Goal: Task Accomplishment & Management: Manage account settings

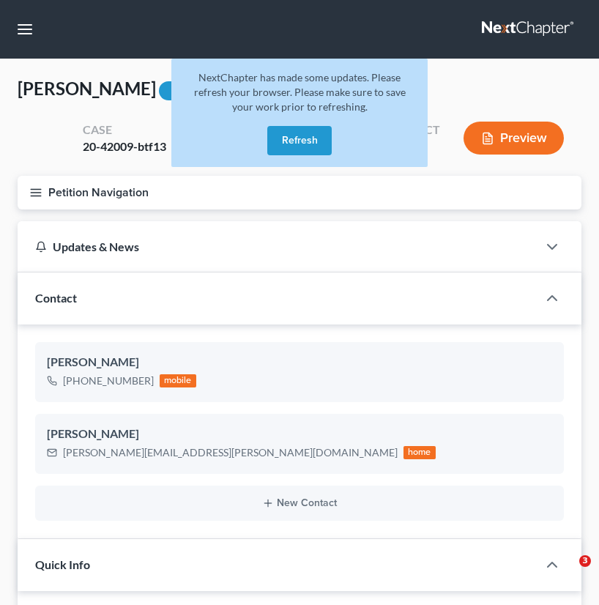
select select "0"
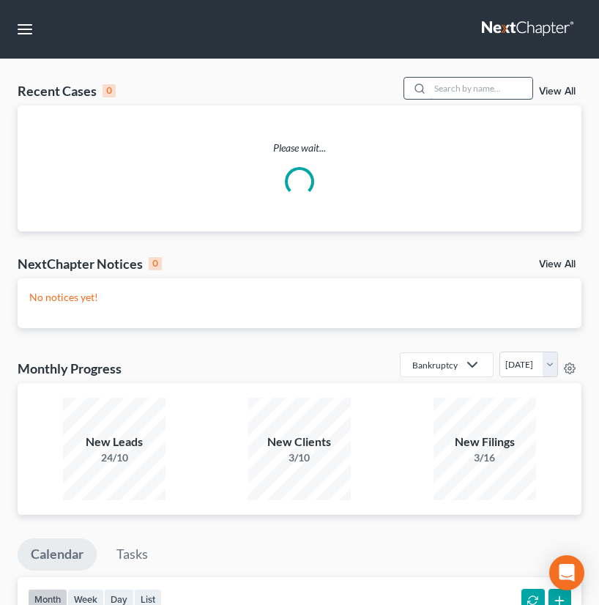
click at [454, 94] on input "search" at bounding box center [481, 88] width 103 height 21
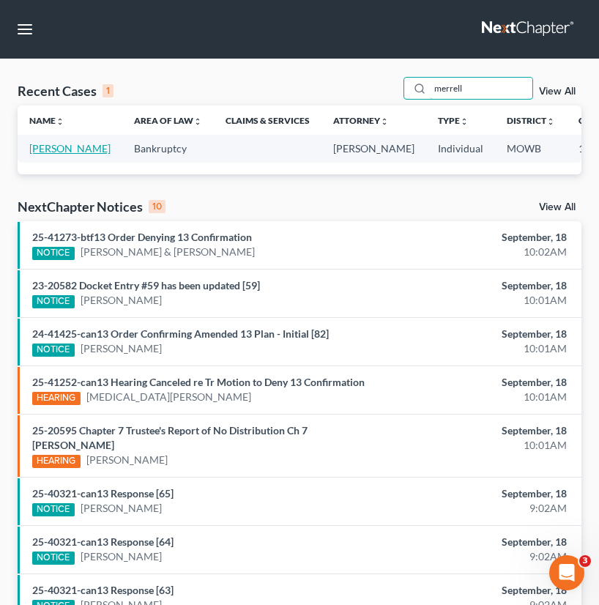
type input "merrell"
click at [40, 152] on link "[PERSON_NAME]" at bounding box center [69, 148] width 81 height 12
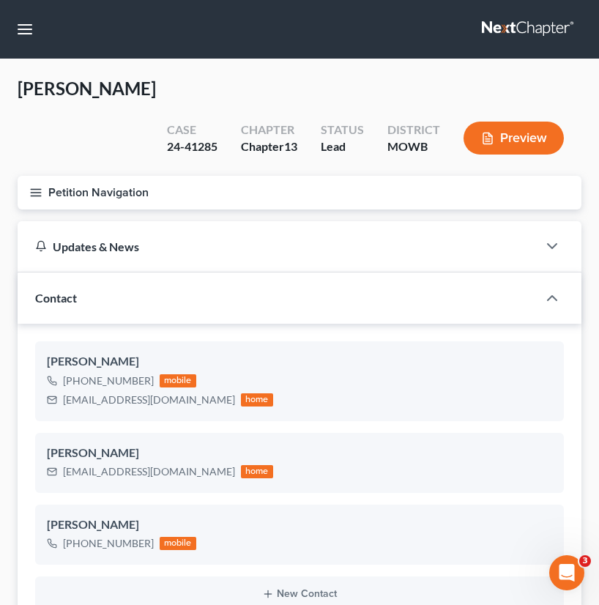
click at [36, 186] on icon "button" at bounding box center [35, 192] width 13 height 13
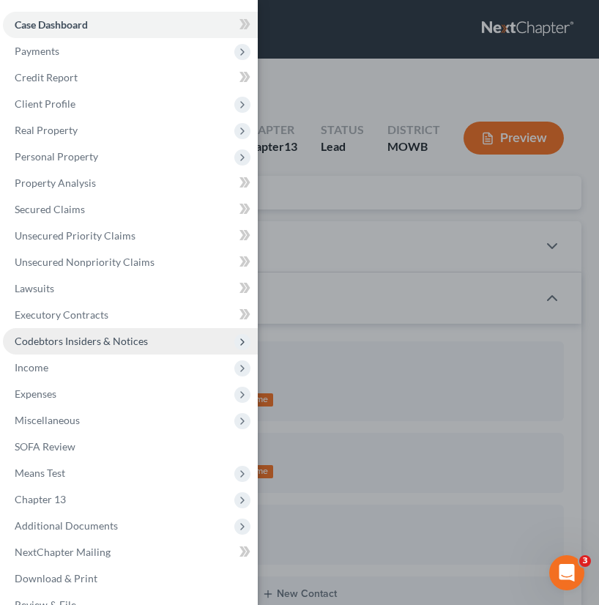
scroll to position [25, 0]
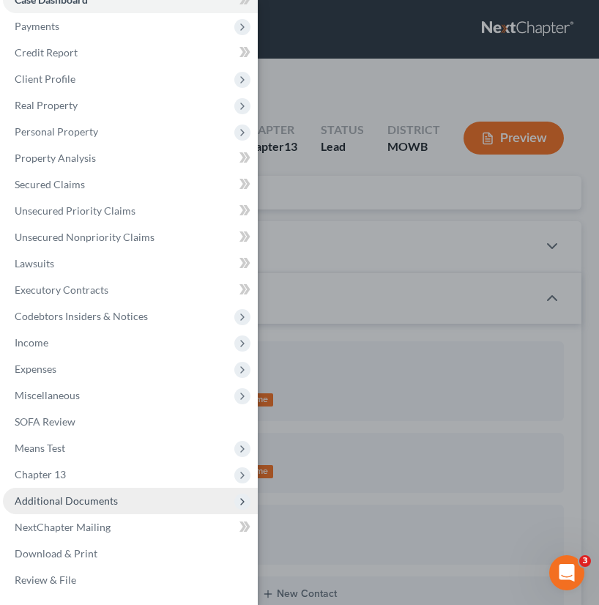
click at [82, 500] on span "Additional Documents" at bounding box center [66, 501] width 103 height 12
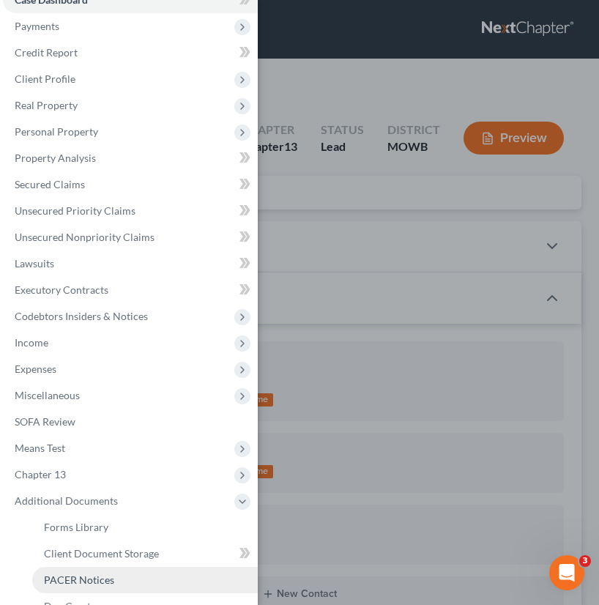
click at [81, 577] on span "PACER Notices" at bounding box center [79, 580] width 70 height 12
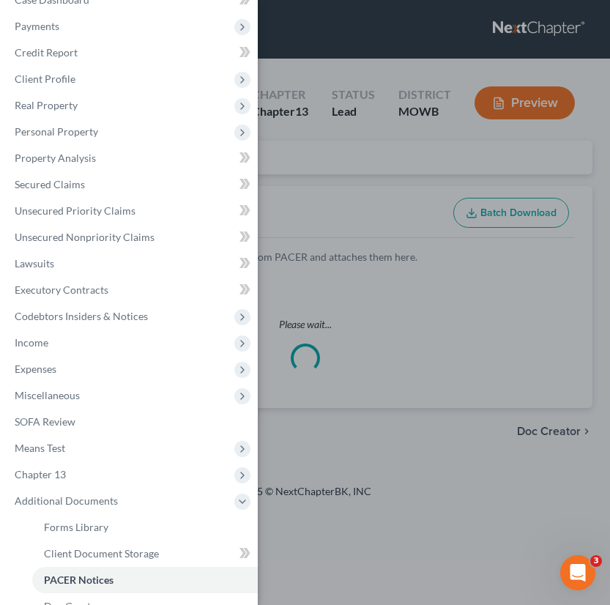
click at [317, 313] on div "Case Dashboard Payments Invoices Payments Payments Credit Report Client Profile" at bounding box center [305, 302] width 610 height 605
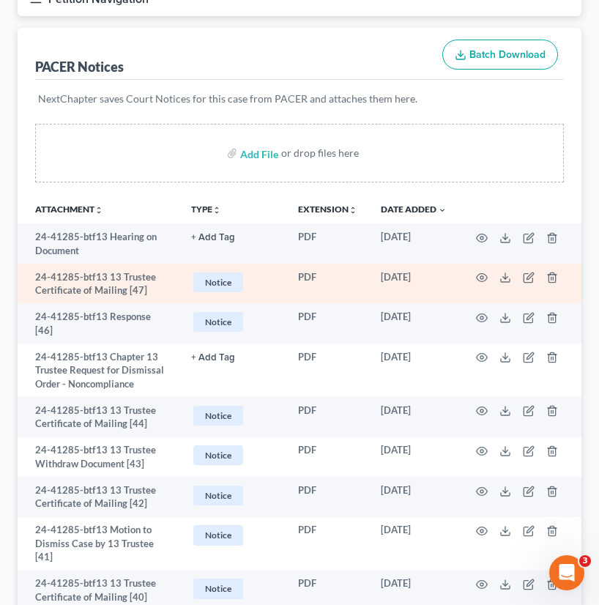
scroll to position [220, 0]
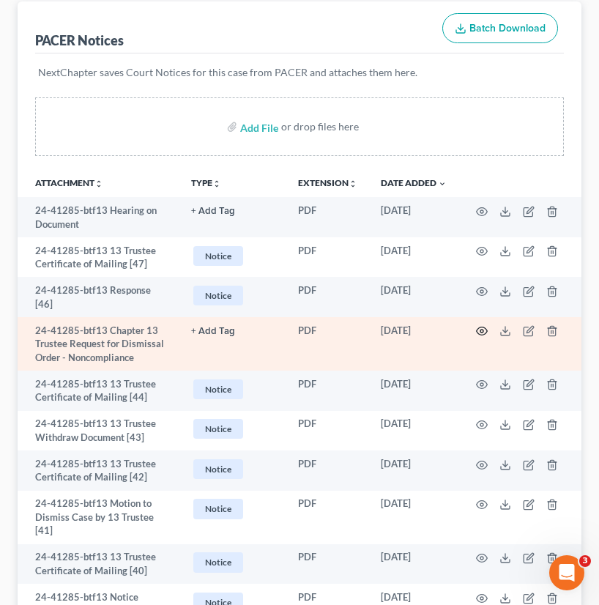
click at [481, 325] on icon "button" at bounding box center [482, 331] width 12 height 12
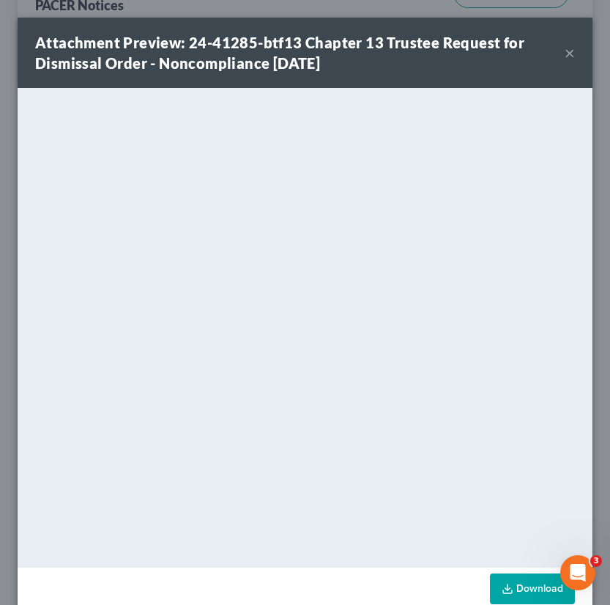
click at [565, 51] on div "Attachment Preview: 24-41285-btf13 Chapter 13 Trustee Request for Dismissal Ord…" at bounding box center [305, 53] width 575 height 70
click at [565, 52] on button "×" at bounding box center [570, 53] width 10 height 18
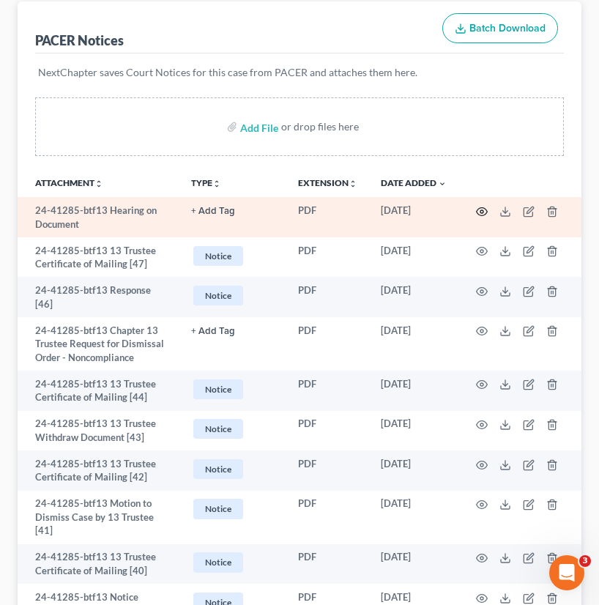
click at [479, 206] on icon "button" at bounding box center [482, 212] width 12 height 12
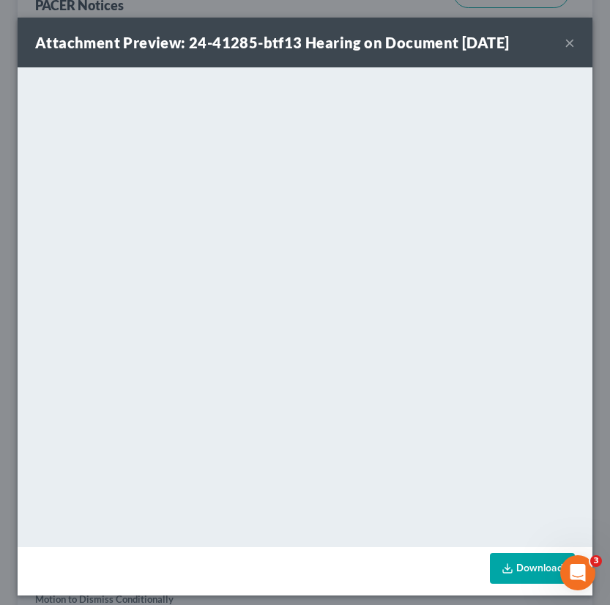
click at [565, 42] on button "×" at bounding box center [570, 43] width 10 height 18
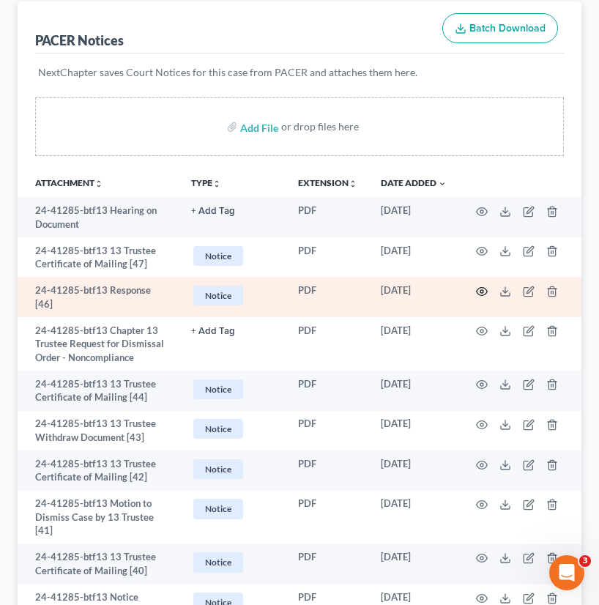
click at [484, 286] on icon "button" at bounding box center [482, 292] width 12 height 12
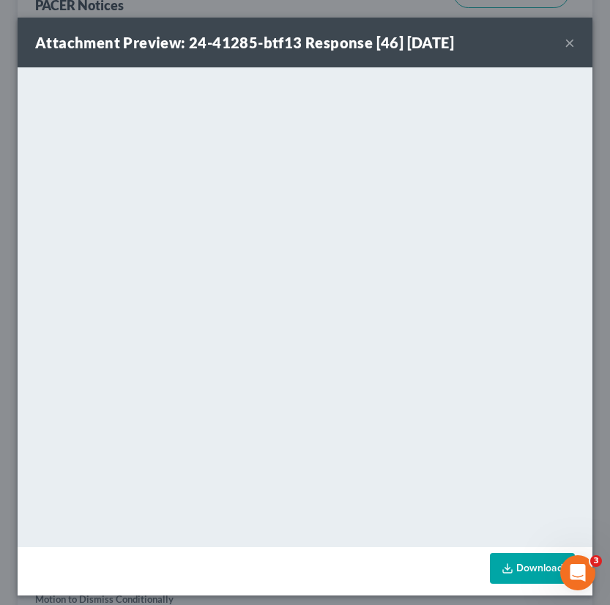
click at [554, 41] on div "Attachment Preview: 24-41285-btf13 Response [46] [DATE] ×" at bounding box center [305, 43] width 575 height 50
click at [565, 41] on button "×" at bounding box center [570, 43] width 10 height 18
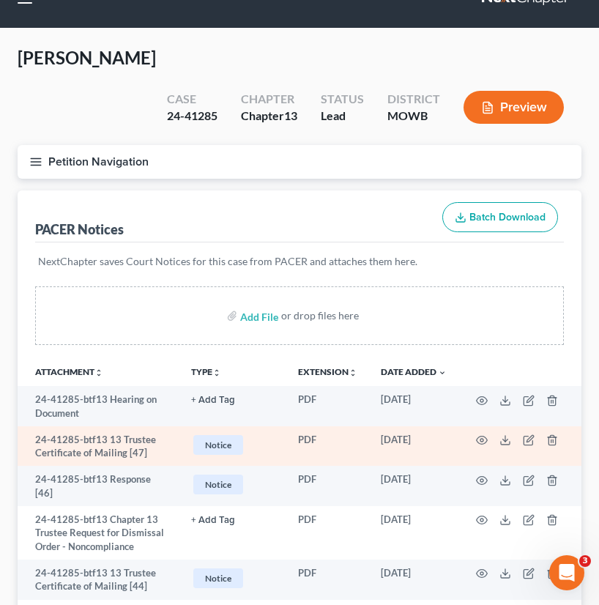
scroll to position [0, 0]
